Goal: Task Accomplishment & Management: Manage account settings

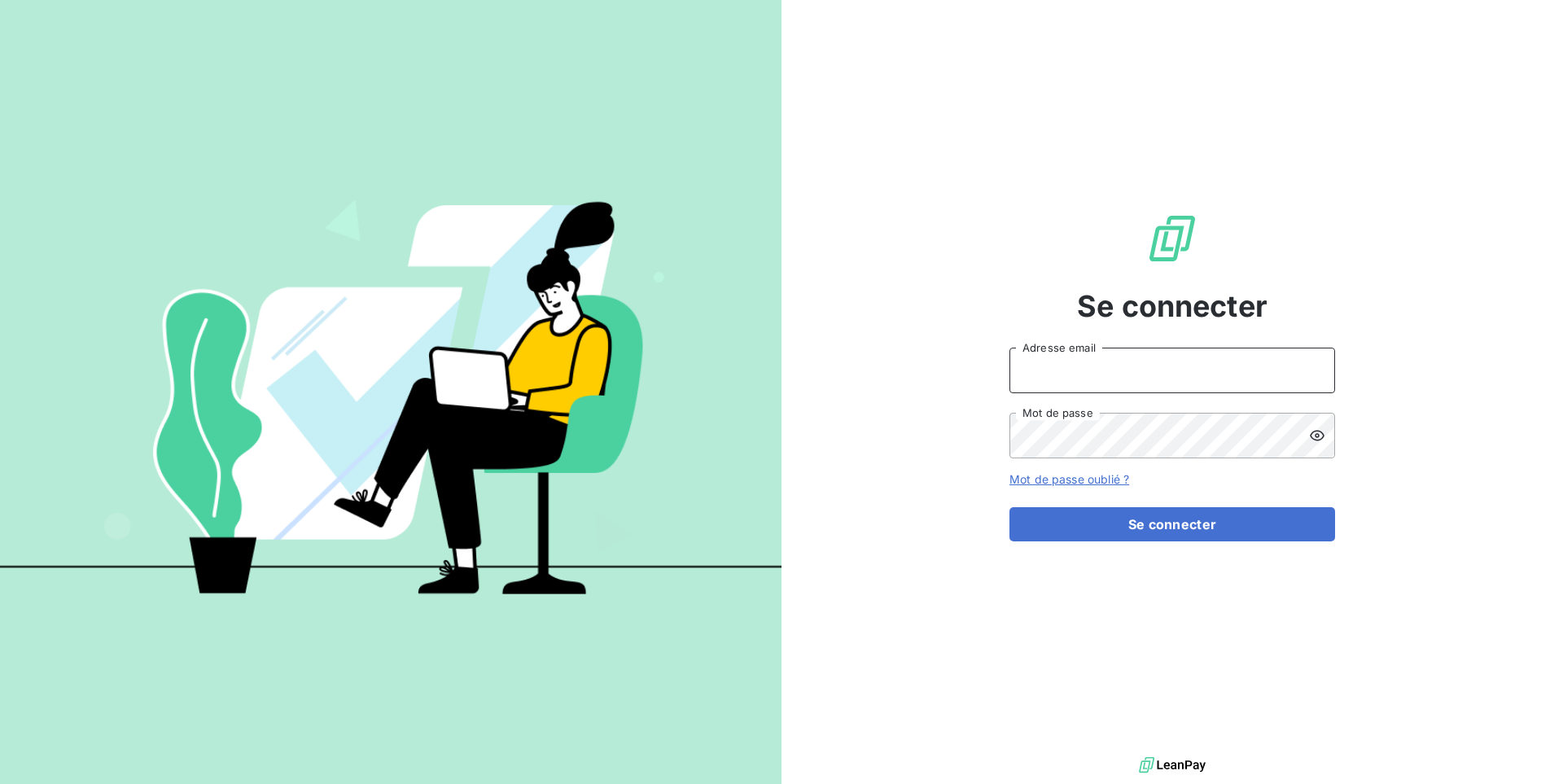
click at [1087, 377] on input "Adresse email" at bounding box center [1173, 370] width 326 height 45
click at [1010, 507] on button "Se connecter" at bounding box center [1173, 523] width 326 height 34
type input "admin@brut"
click at [1010, 507] on button "Se connecter" at bounding box center [1173, 523] width 326 height 34
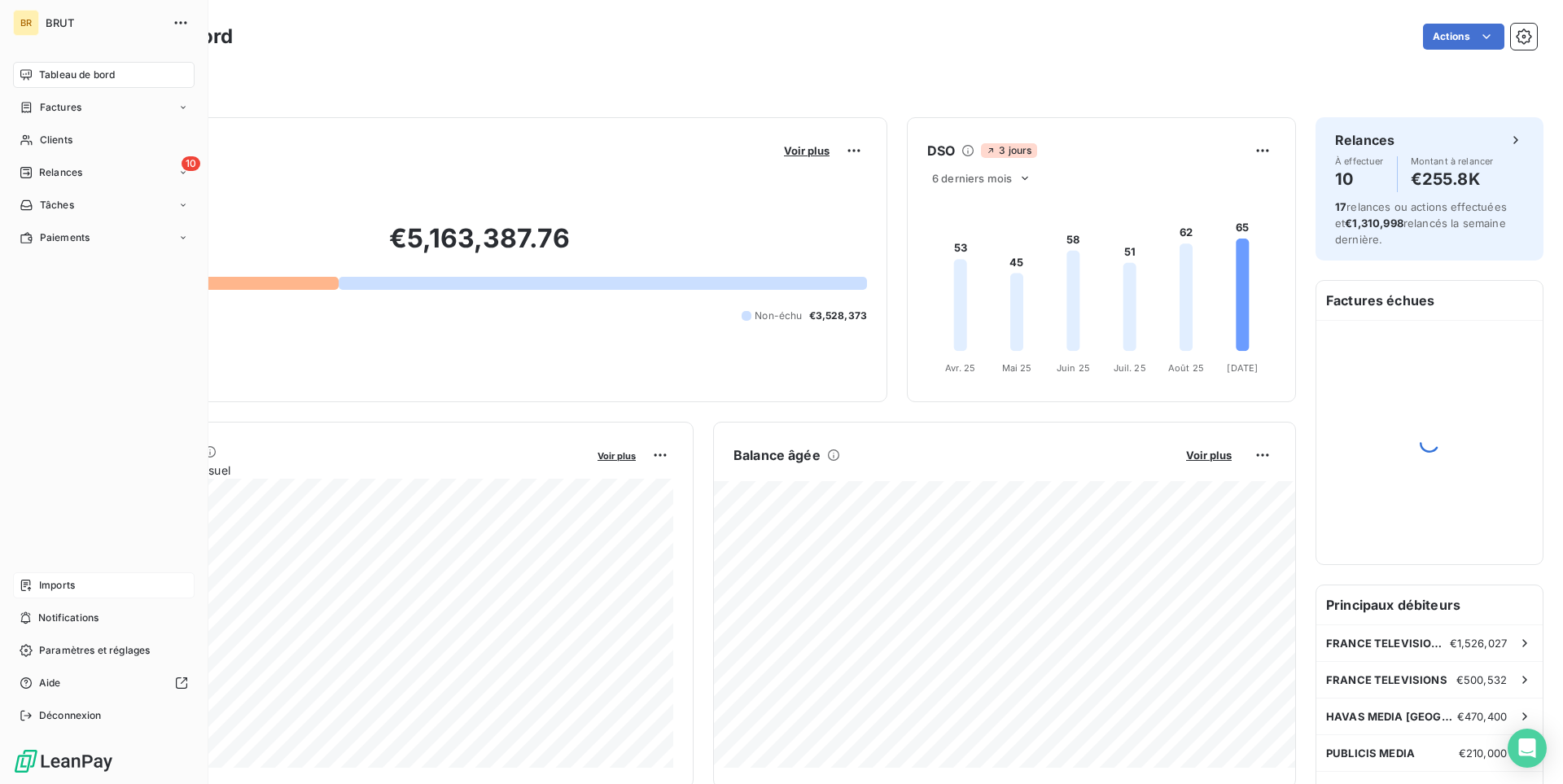
click at [29, 584] on icon at bounding box center [26, 585] width 13 height 13
